Goal: Information Seeking & Learning: Learn about a topic

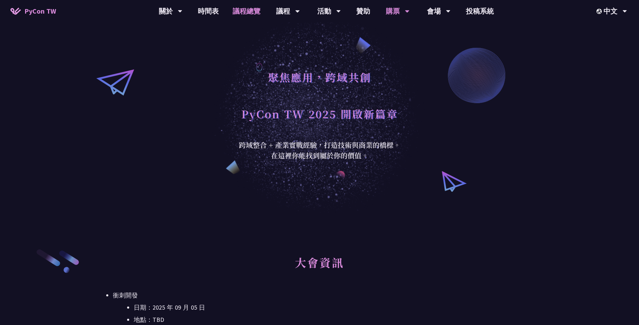
click at [239, 13] on link "議程總覽" at bounding box center [247, 11] width 42 height 22
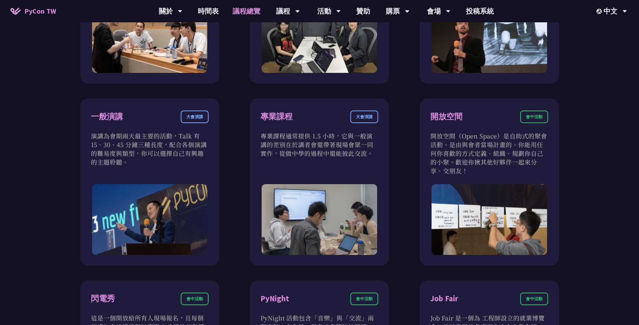
scroll to position [209, 0]
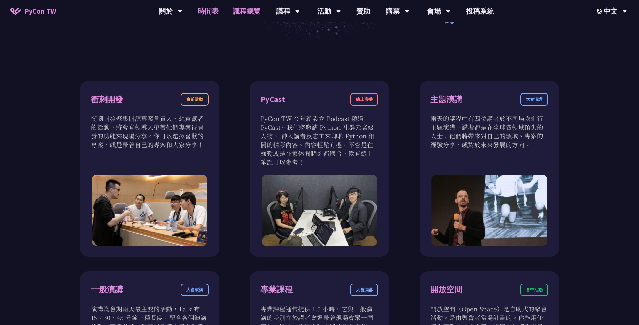
click at [207, 9] on link "時間表" at bounding box center [208, 11] width 35 height 22
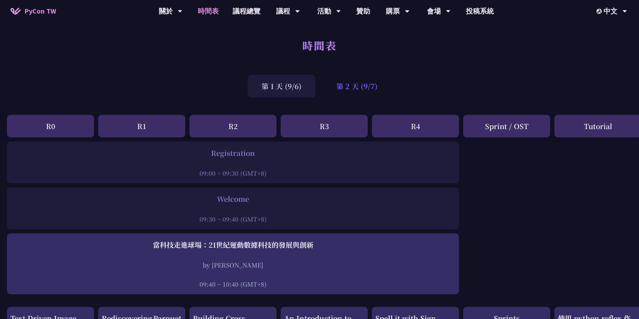
click at [370, 84] on div "第 2 天 (9/7)" at bounding box center [357, 86] width 69 height 23
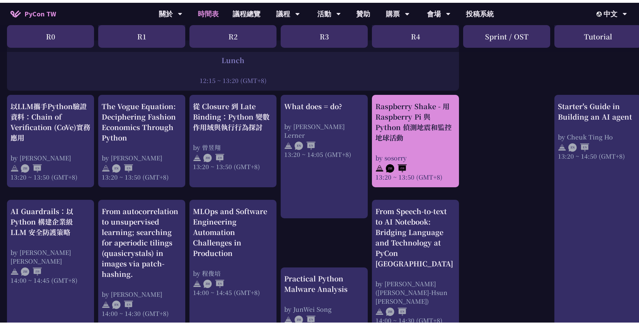
scroll to position [209, 0]
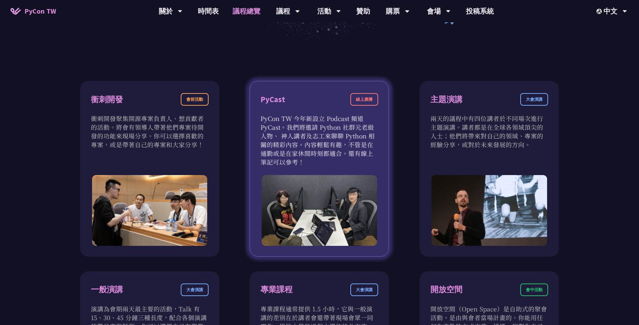
drag, startPoint x: 367, startPoint y: 156, endPoint x: 362, endPoint y: 154, distance: 5.5
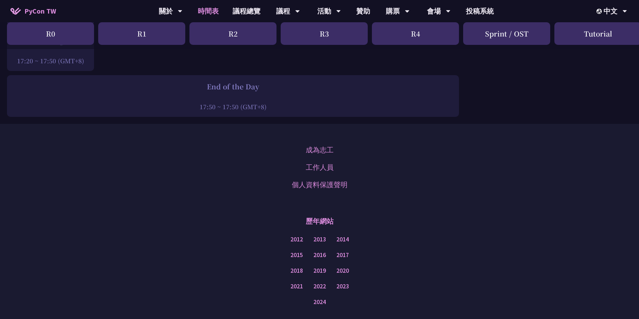
scroll to position [1099, 0]
